Goal: Transaction & Acquisition: Book appointment/travel/reservation

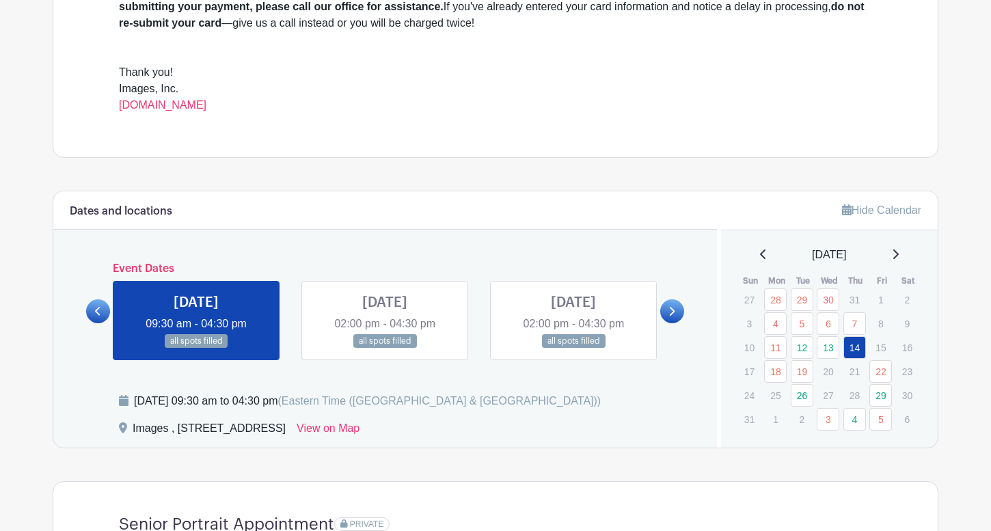
scroll to position [592, 0]
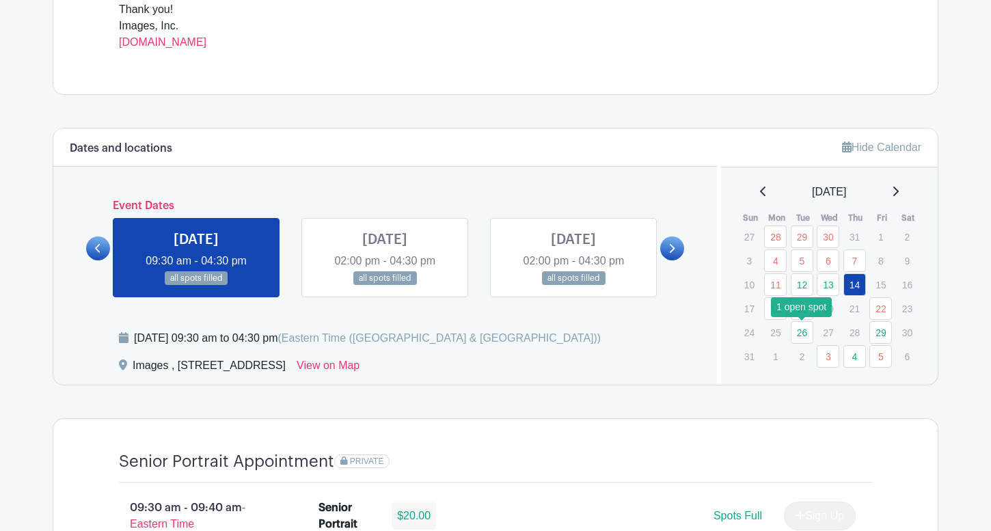
click at [801, 335] on link "26" at bounding box center [801, 332] width 23 height 23
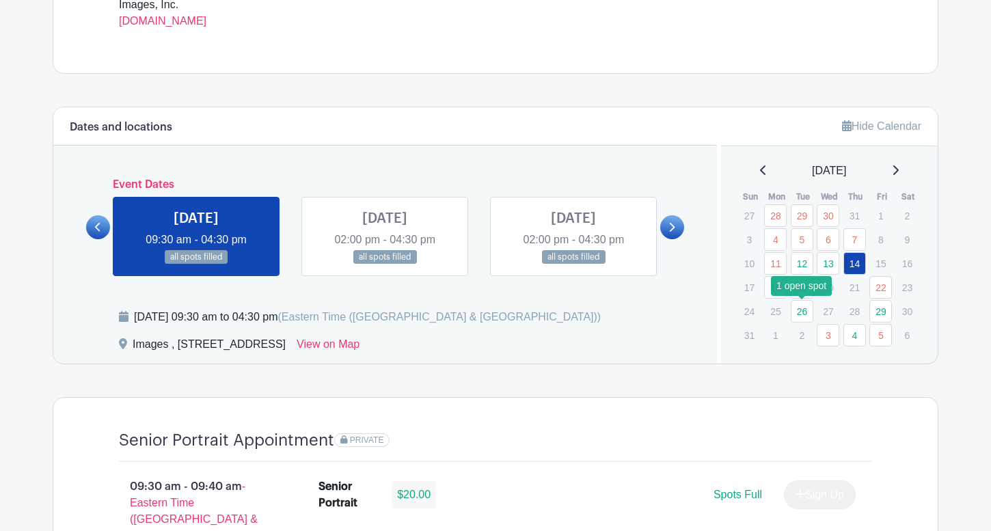
scroll to position [620, 0]
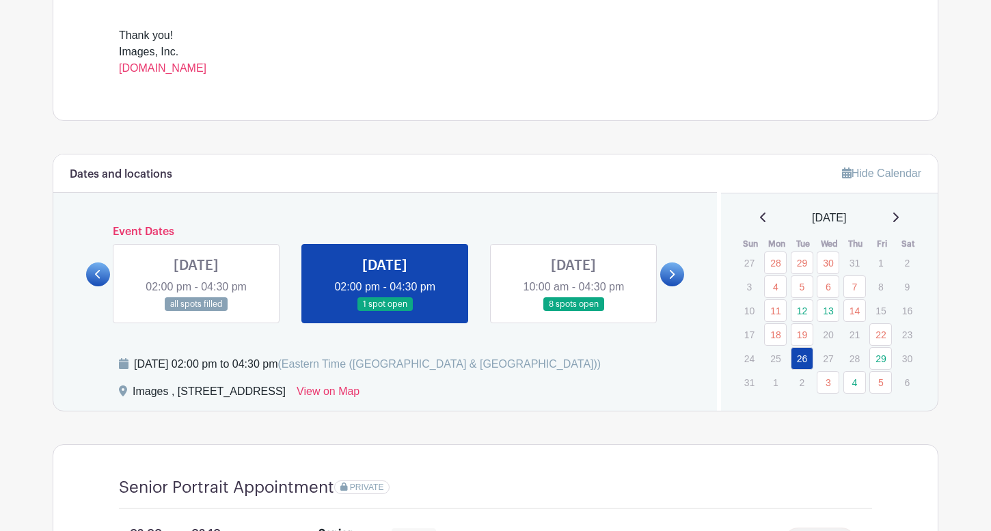
scroll to position [657, 0]
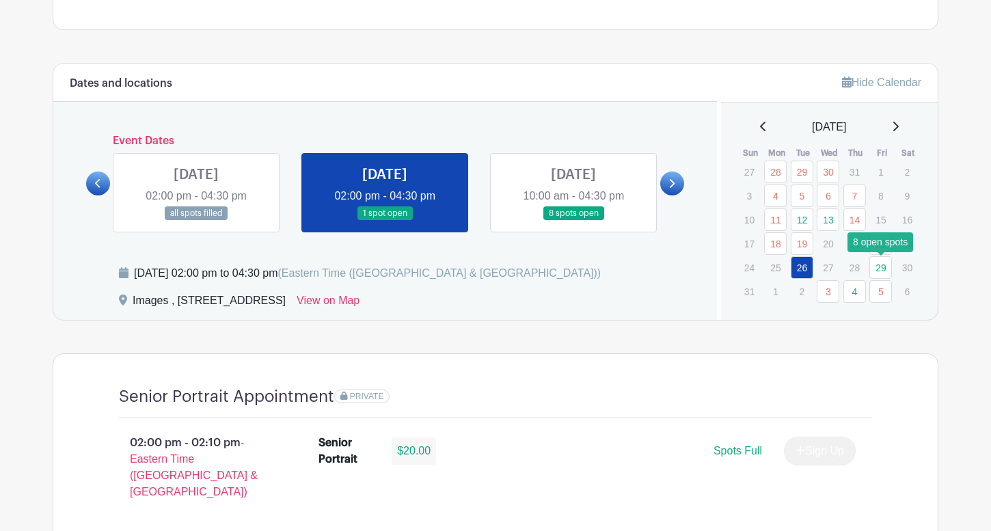
click at [882, 268] on link "29" at bounding box center [880, 267] width 23 height 23
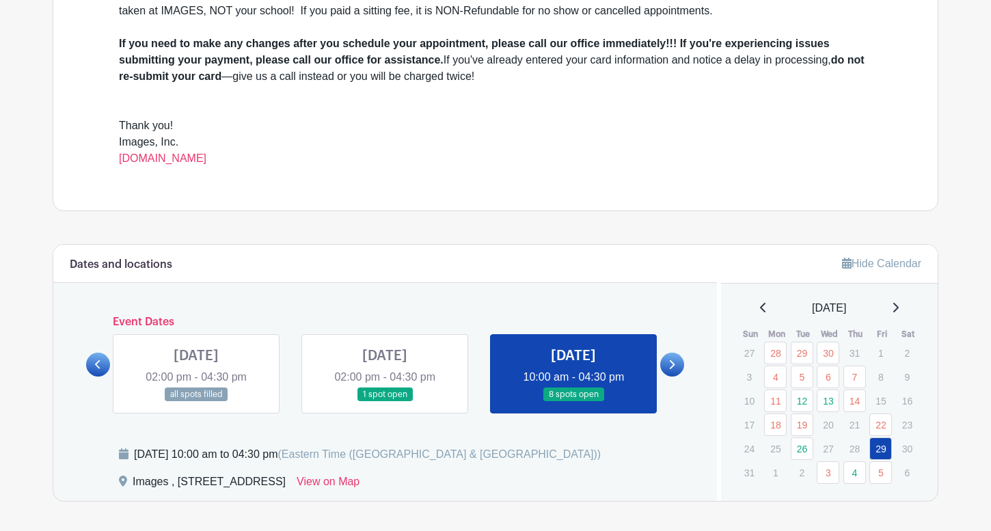
scroll to position [570, 0]
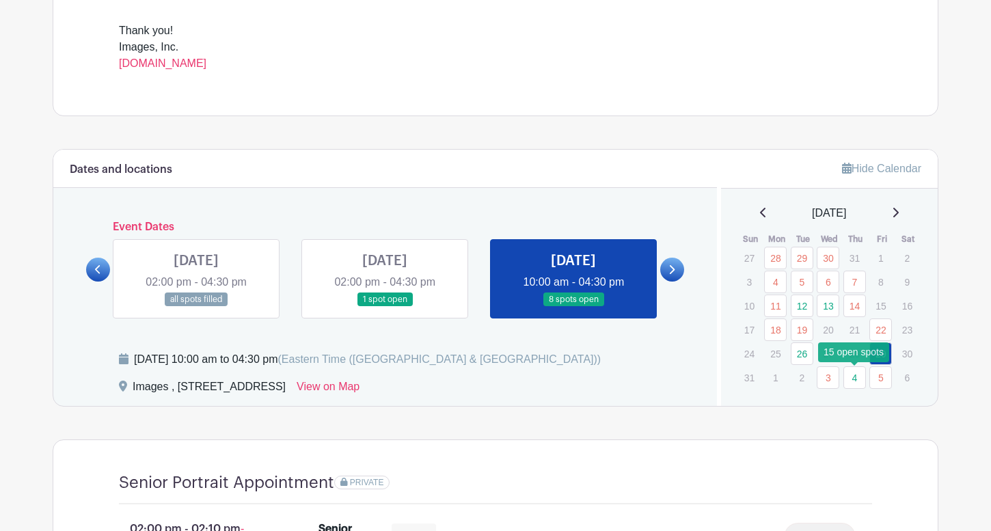
click at [858, 381] on link "4" at bounding box center [854, 377] width 23 height 23
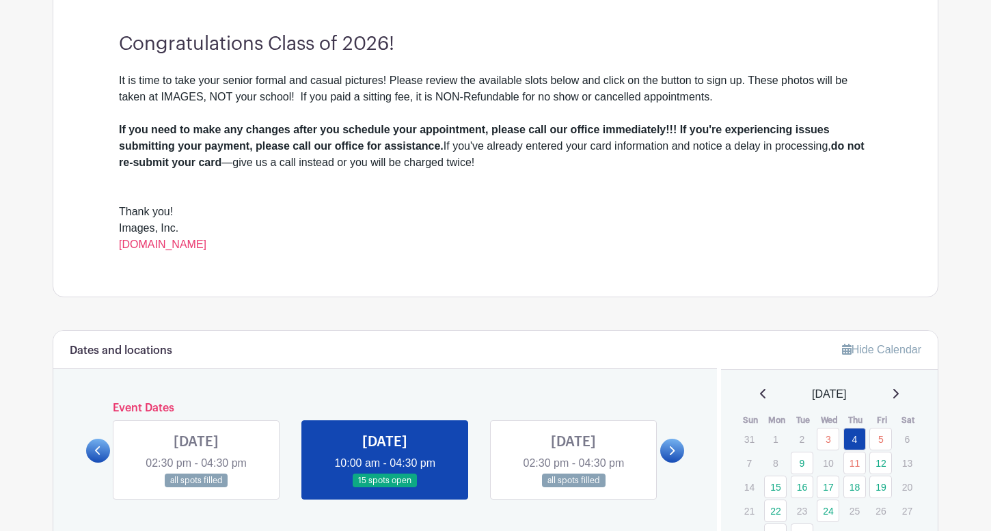
scroll to position [450, 0]
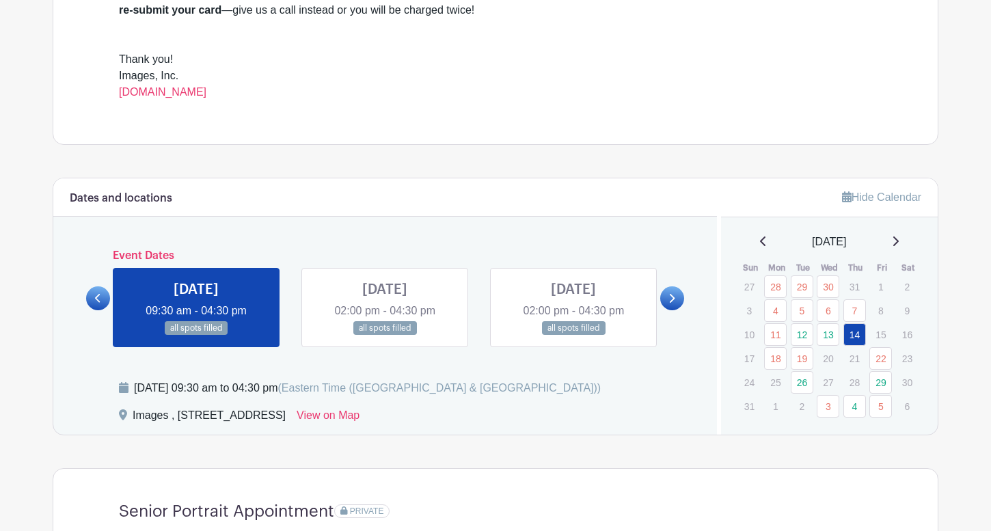
scroll to position [588, 0]
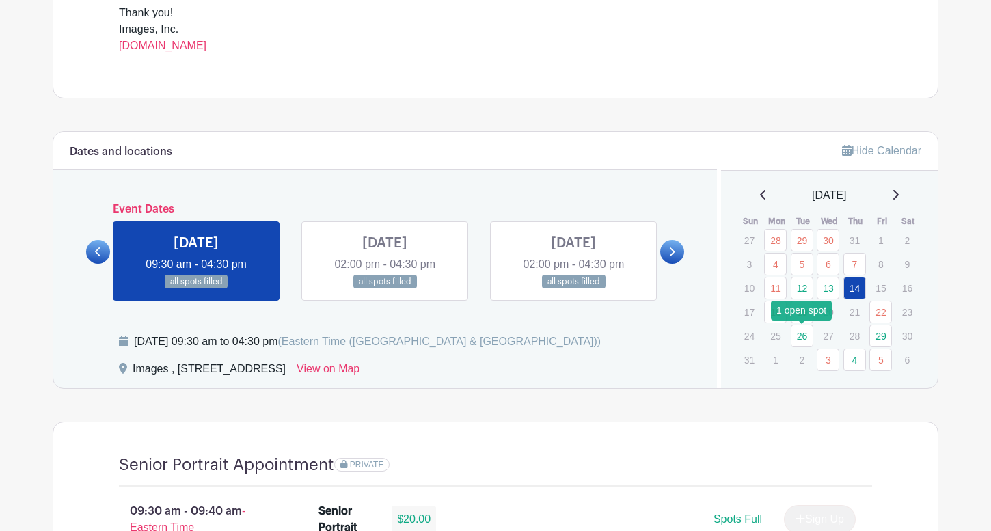
click at [807, 336] on link "26" at bounding box center [801, 336] width 23 height 23
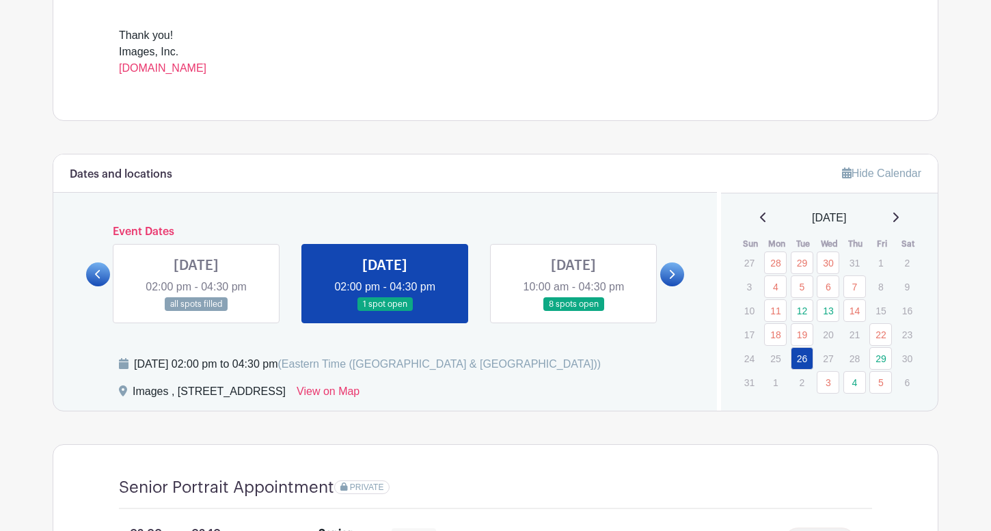
scroll to position [786, 0]
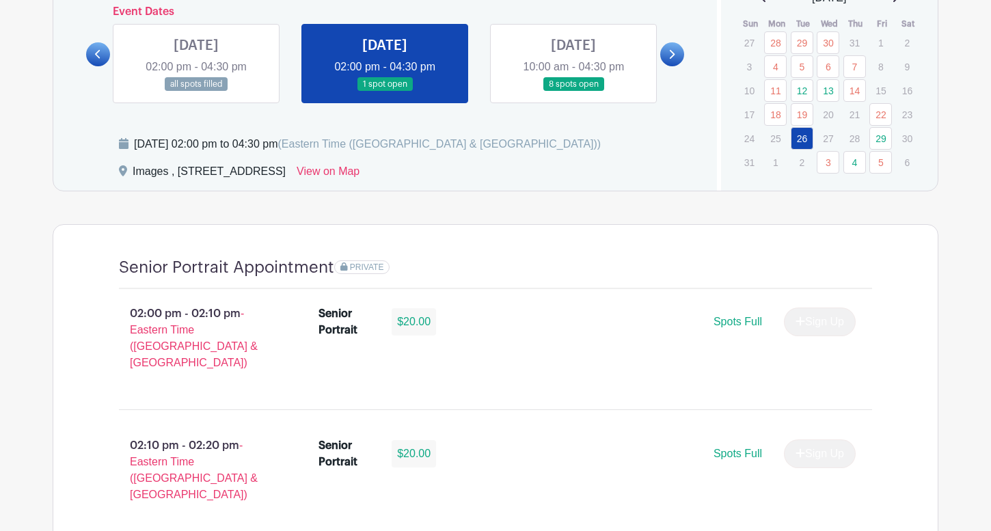
click at [573, 92] on link at bounding box center [573, 92] width 0 height 0
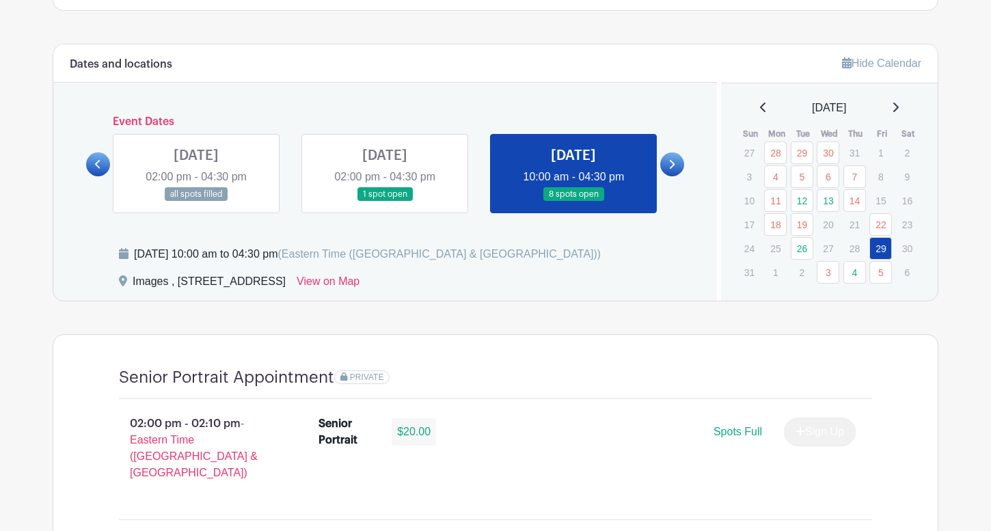
scroll to position [702, 0]
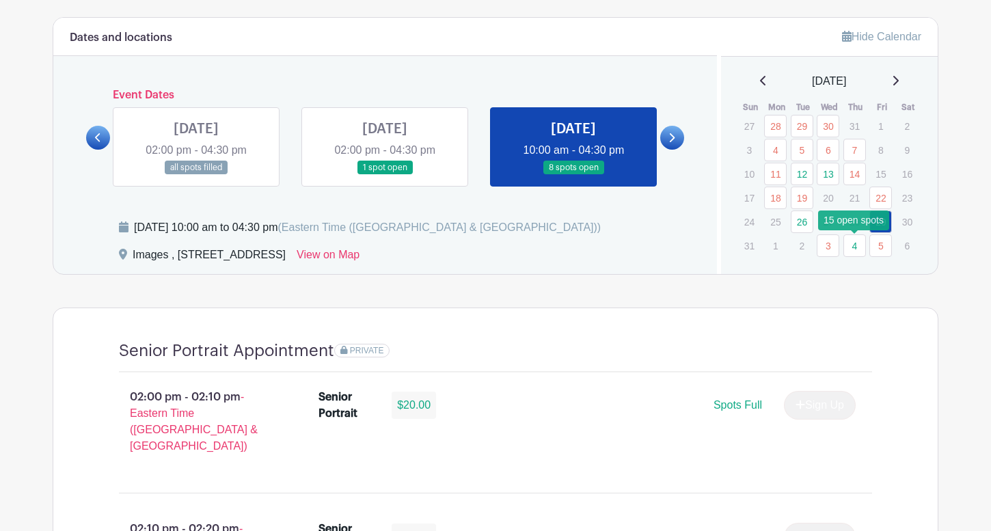
click at [851, 250] on link "4" at bounding box center [854, 245] width 23 height 23
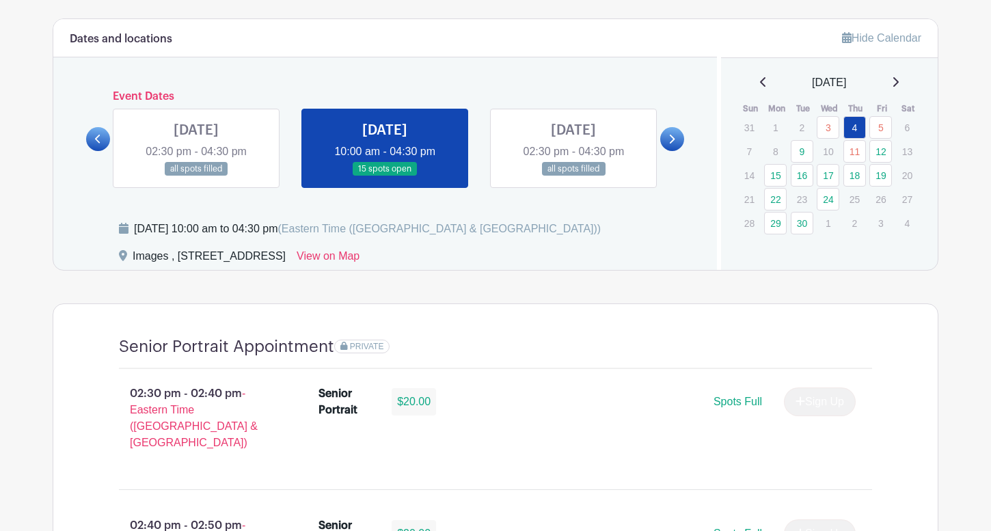
click at [760, 81] on icon at bounding box center [763, 82] width 7 height 11
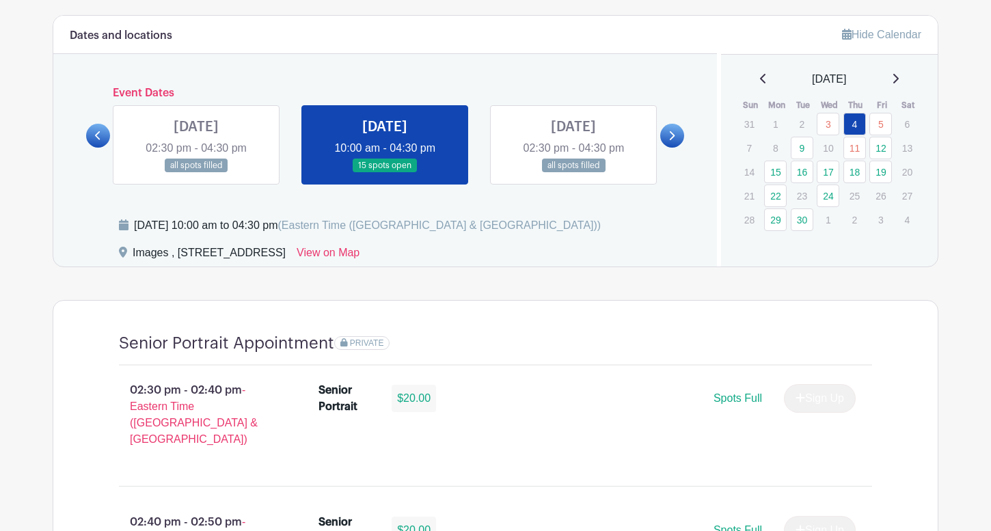
scroll to position [702, 0]
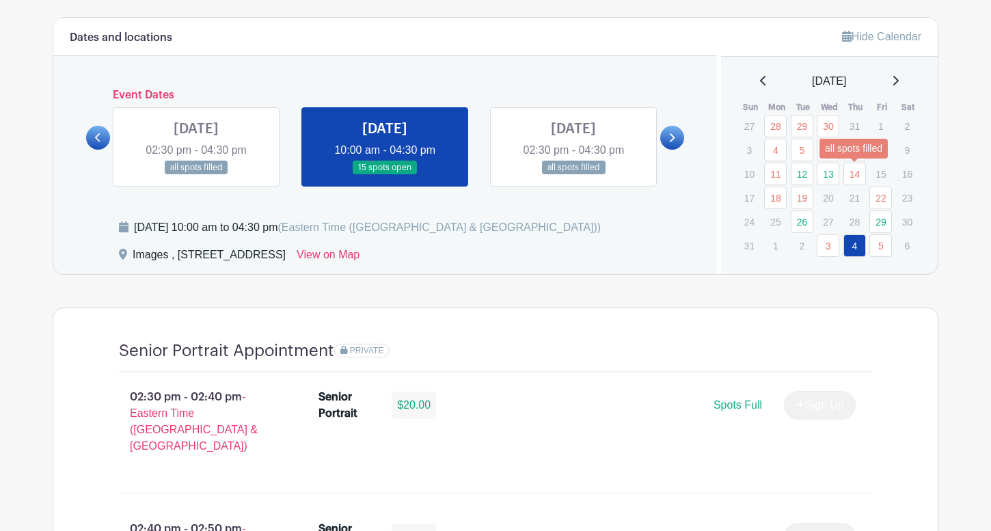
click at [854, 178] on link "14" at bounding box center [854, 174] width 23 height 23
click at [877, 221] on link "29" at bounding box center [880, 221] width 23 height 23
click at [883, 223] on link "29" at bounding box center [880, 221] width 23 height 23
